Goal: Transaction & Acquisition: Purchase product/service

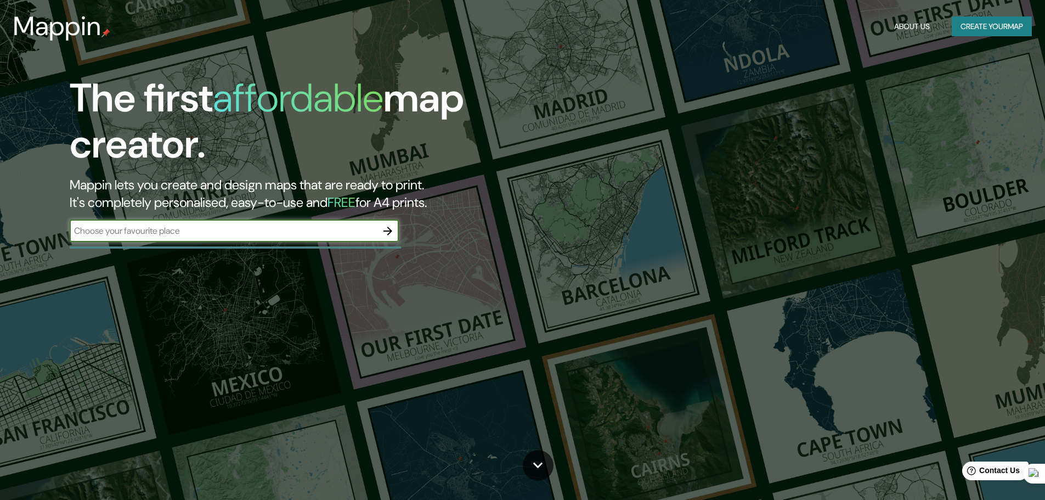
click at [263, 233] on input "text" at bounding box center [223, 230] width 307 height 13
type input "[GEOGRAPHIC_DATA]"
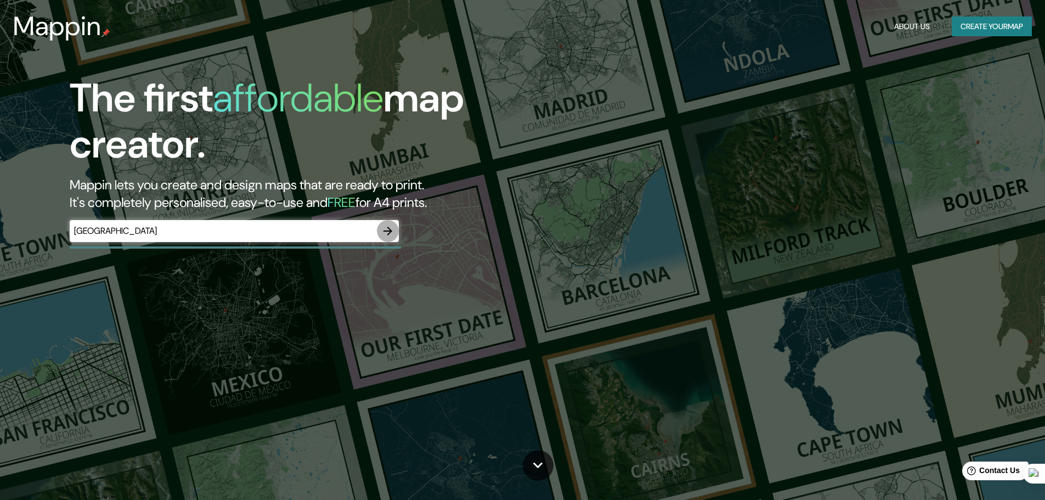
click at [390, 225] on icon "button" at bounding box center [387, 230] width 13 height 13
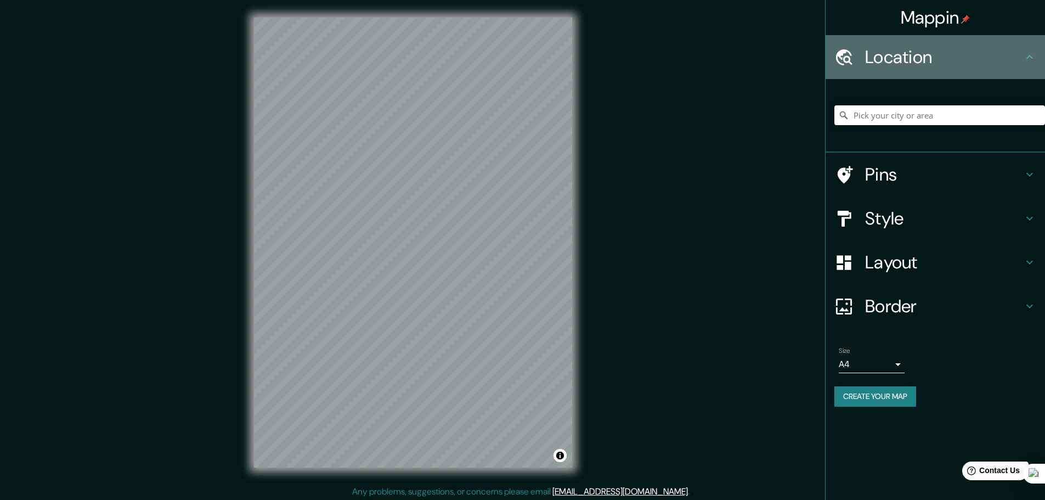
click at [989, 59] on h4 "Location" at bounding box center [944, 57] width 158 height 22
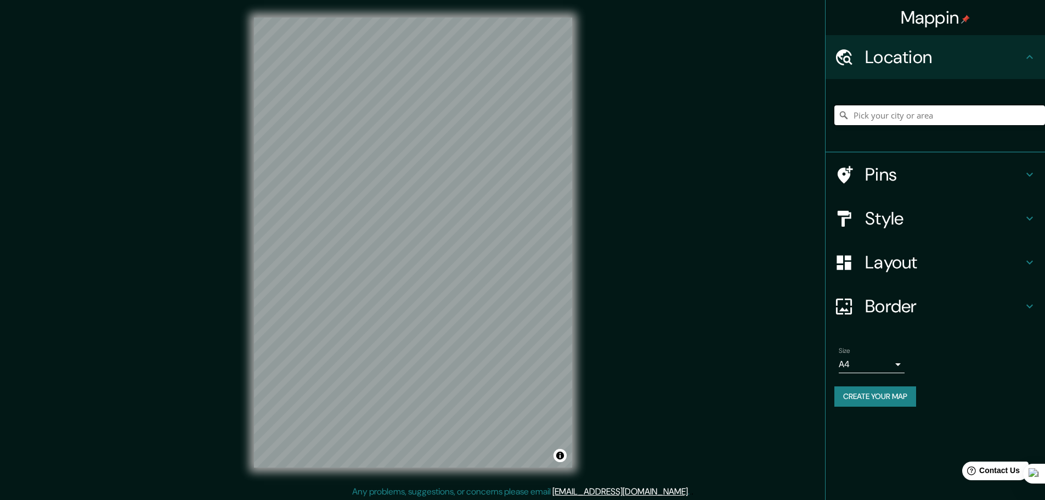
click at [914, 120] on input "Pick your city or area" at bounding box center [939, 115] width 211 height 20
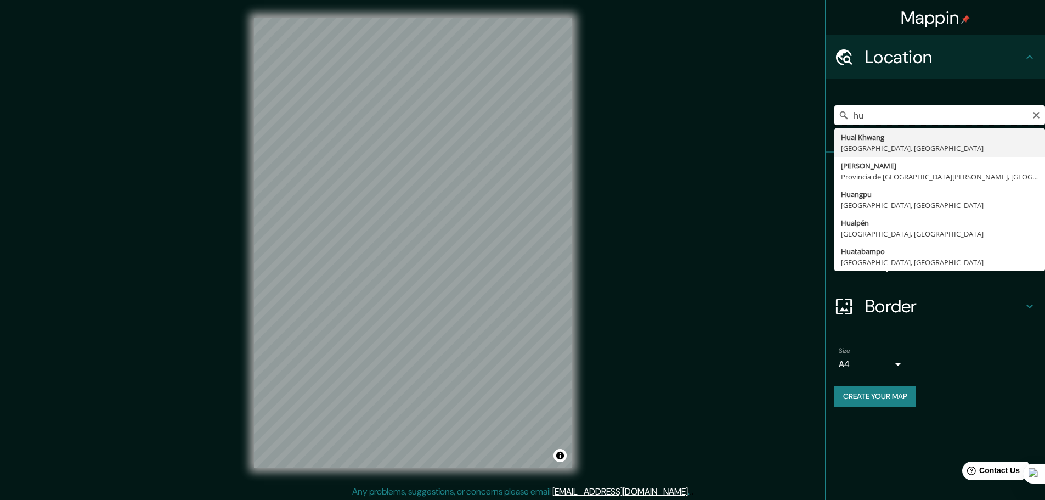
type input "h"
type input "Chupaca, [GEOGRAPHIC_DATA], [GEOGRAPHIC_DATA]"
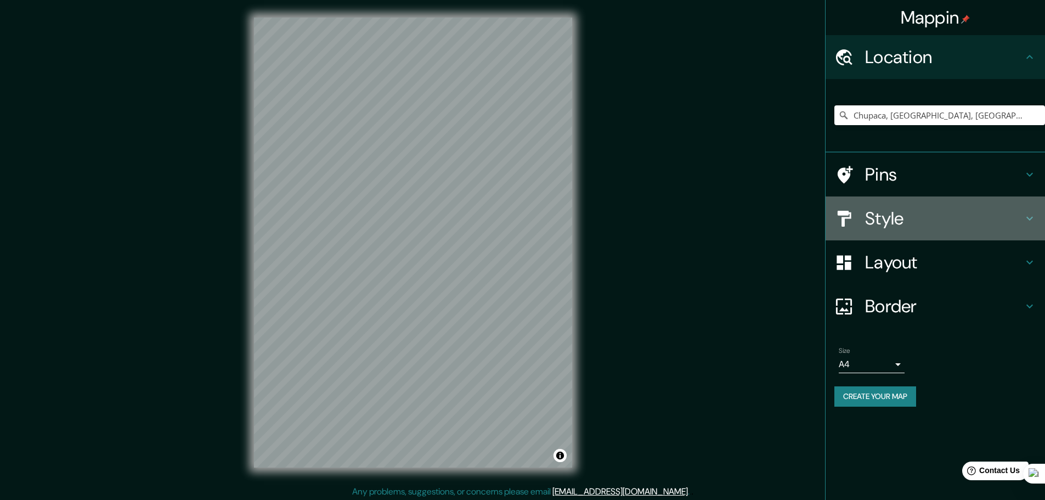
click at [965, 221] on h4 "Style" at bounding box center [944, 218] width 158 height 22
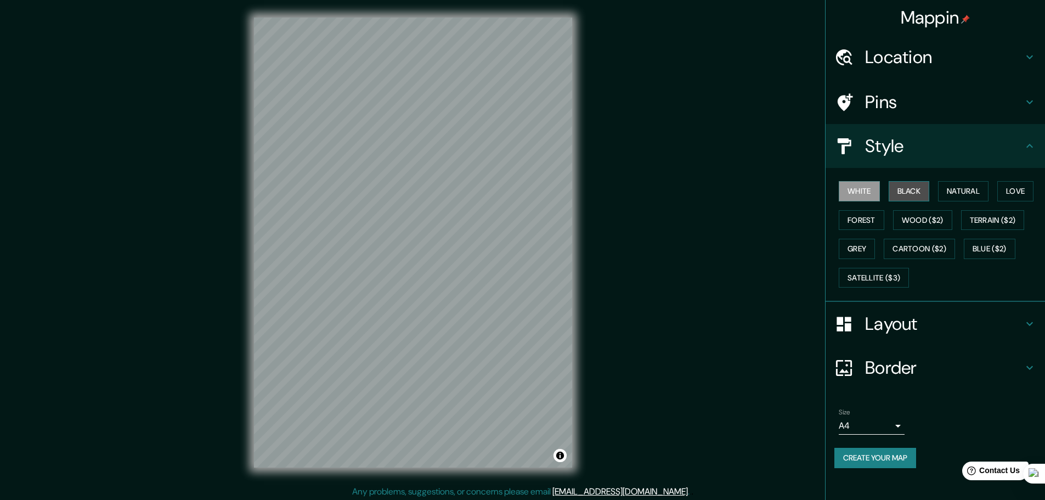
click at [924, 189] on button "Black" at bounding box center [909, 191] width 41 height 20
click at [986, 200] on button "Natural" at bounding box center [963, 191] width 50 height 20
click at [1016, 200] on button "Love" at bounding box center [1015, 191] width 36 height 20
click at [860, 218] on button "Forest" at bounding box center [862, 220] width 46 height 20
click at [913, 218] on button "Wood ($2)" at bounding box center [922, 220] width 59 height 20
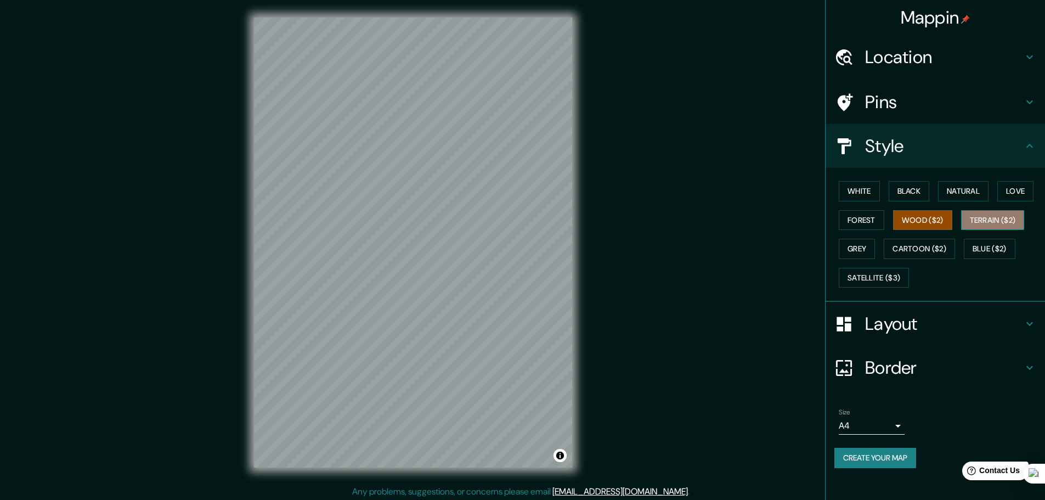
click at [1008, 225] on button "Terrain ($2)" at bounding box center [993, 220] width 64 height 20
click at [866, 247] on button "Grey" at bounding box center [857, 249] width 36 height 20
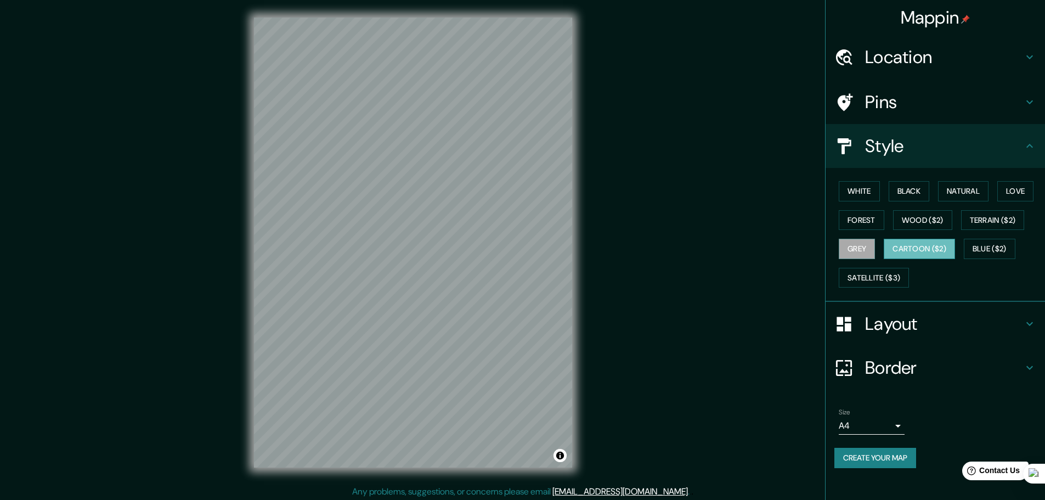
click at [938, 249] on button "Cartoon ($2)" at bounding box center [919, 249] width 71 height 20
click at [995, 253] on button "Blue ($2)" at bounding box center [990, 249] width 52 height 20
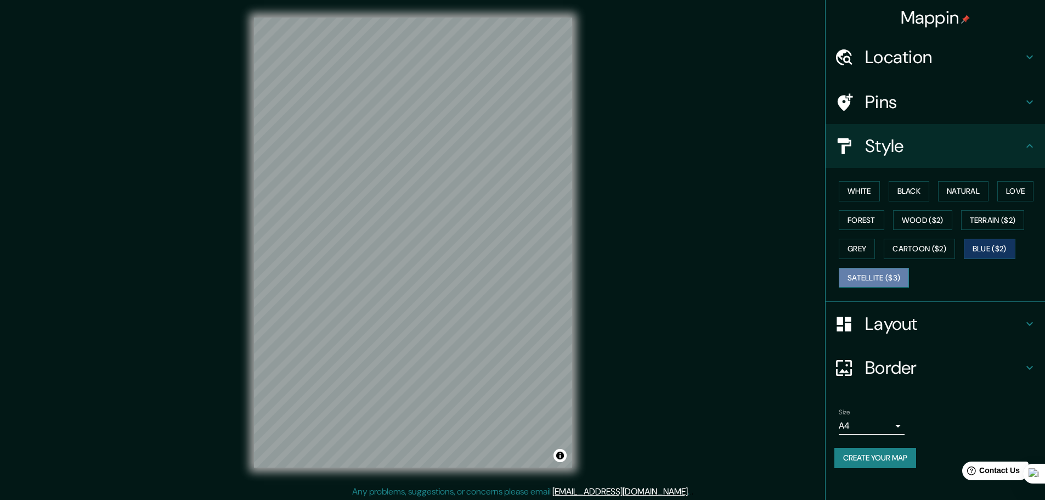
click at [863, 278] on button "Satellite ($3)" at bounding box center [874, 278] width 70 height 20
click at [876, 188] on button "White" at bounding box center [859, 191] width 41 height 20
click at [944, 188] on button "Natural" at bounding box center [963, 191] width 50 height 20
